Goal: Information Seeking & Learning: Find specific fact

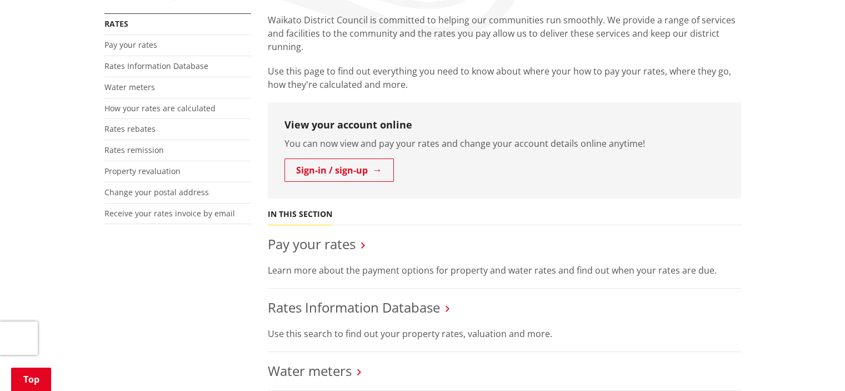
scroll to position [222, 0]
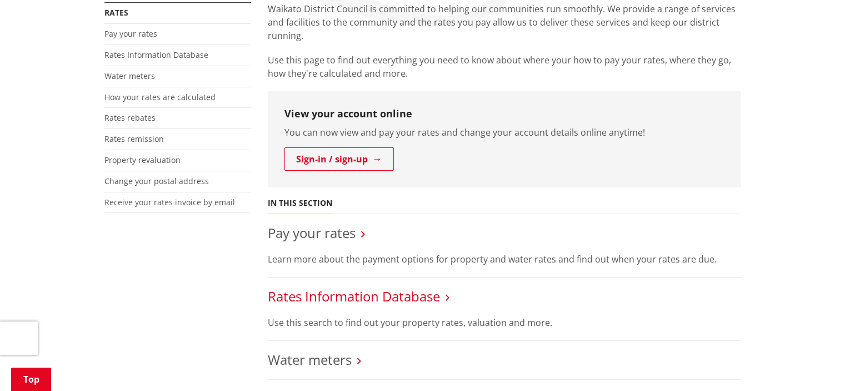
click at [372, 293] on link "Rates Information Database" at bounding box center [354, 296] width 172 height 18
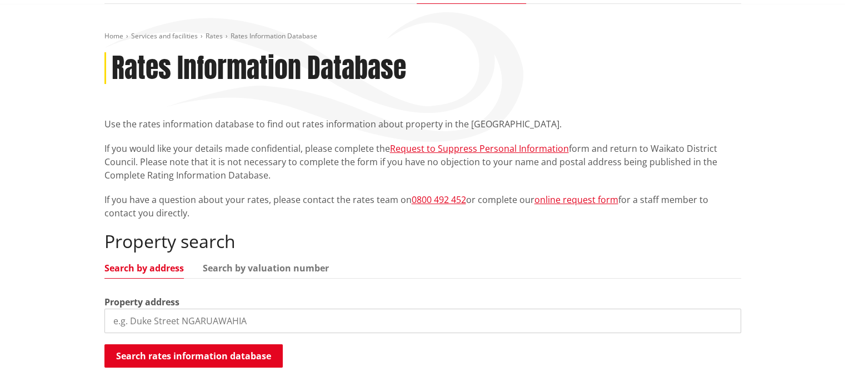
scroll to position [111, 0]
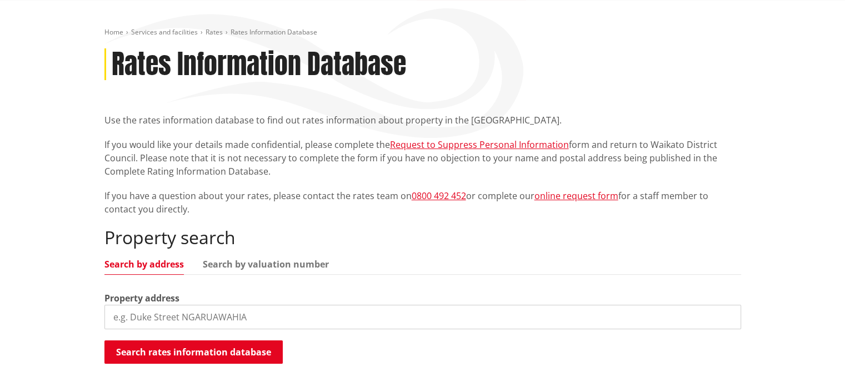
click at [228, 311] on input "search" at bounding box center [422, 317] width 637 height 24
paste input "38 Hunter Drive, Awatoto"
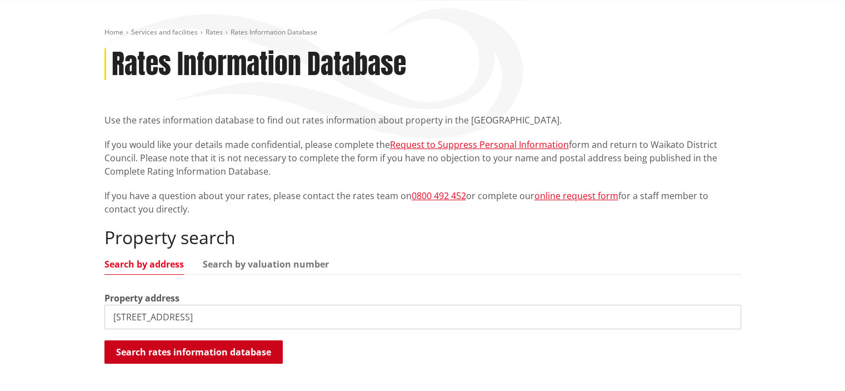
click at [220, 349] on button "Search rates information database" at bounding box center [193, 351] width 178 height 23
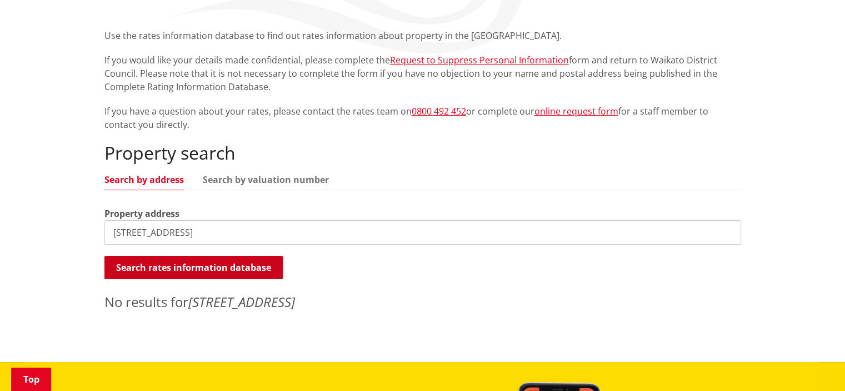
scroll to position [222, 0]
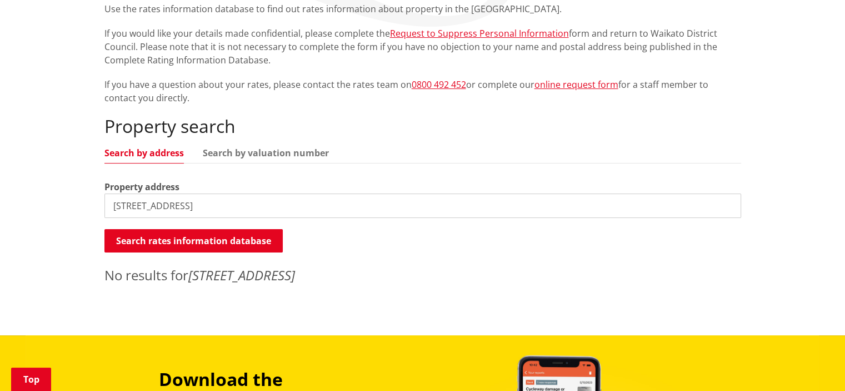
click at [238, 208] on input "38 Hunter Drive, Awatoto" at bounding box center [422, 205] width 637 height 24
type input "38 Hunter Drive"
drag, startPoint x: 238, startPoint y: 208, endPoint x: 0, endPoint y: 217, distance: 238.0
click at [0, 217] on div "Home Services and facilities Rates Rates Information Database Rates Information…" at bounding box center [422, 112] width 845 height 446
click at [213, 211] on input "search" at bounding box center [422, 205] width 637 height 24
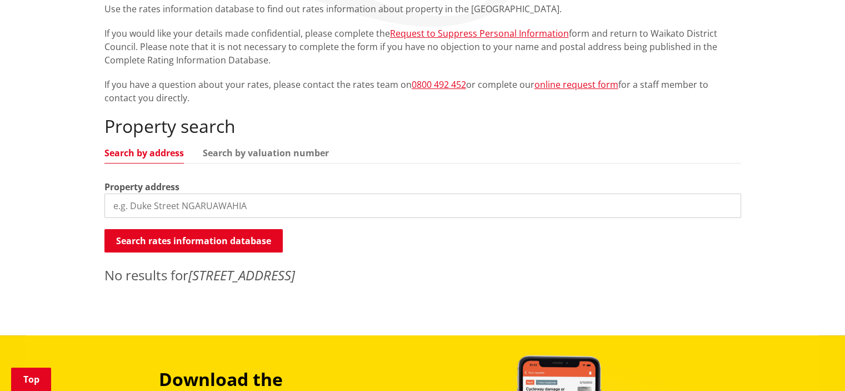
paste input "8 Dinneen Close"
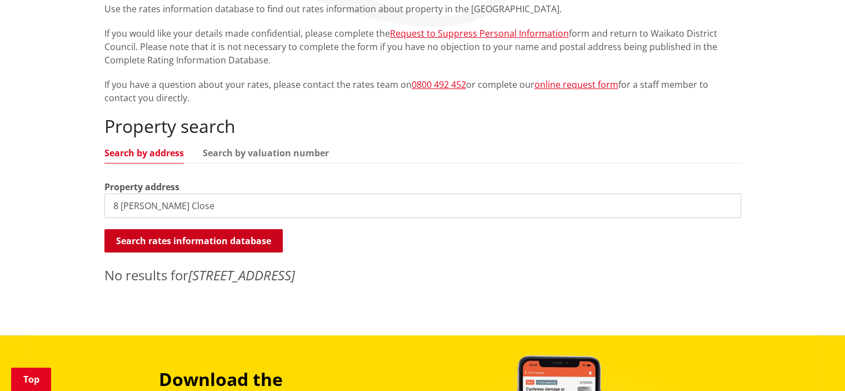
type input "8 Dinneen Close"
click at [208, 248] on button "Search rates information database" at bounding box center [193, 240] width 178 height 23
